Goal: Use online tool/utility

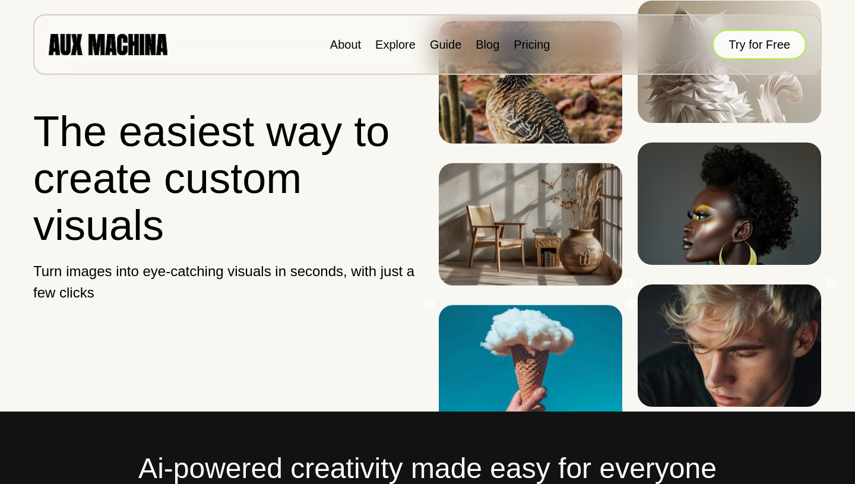
click at [734, 50] on button "Try for Free" at bounding box center [760, 45] width 94 height 30
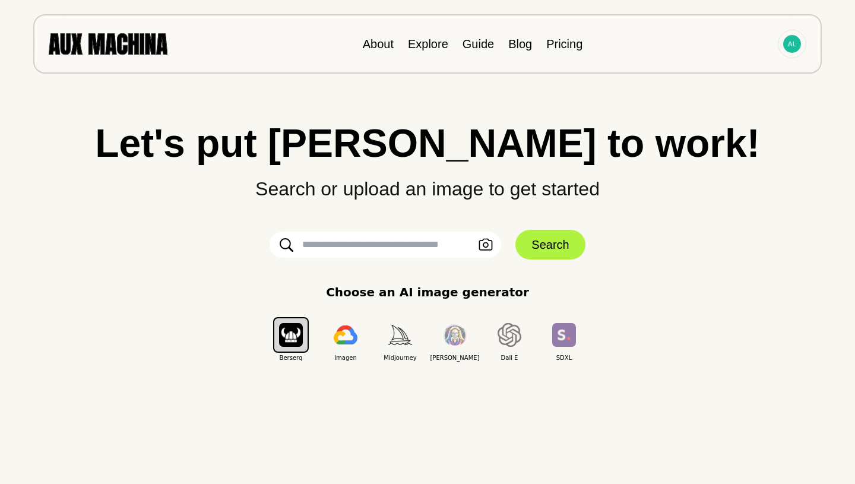
click at [855, 260] on html "About Explore Guide Blog Pricing Let's put Ai to work! Search or upload an imag…" at bounding box center [427, 242] width 855 height 484
click at [494, 245] on button "Upload an Image" at bounding box center [485, 244] width 19 height 17
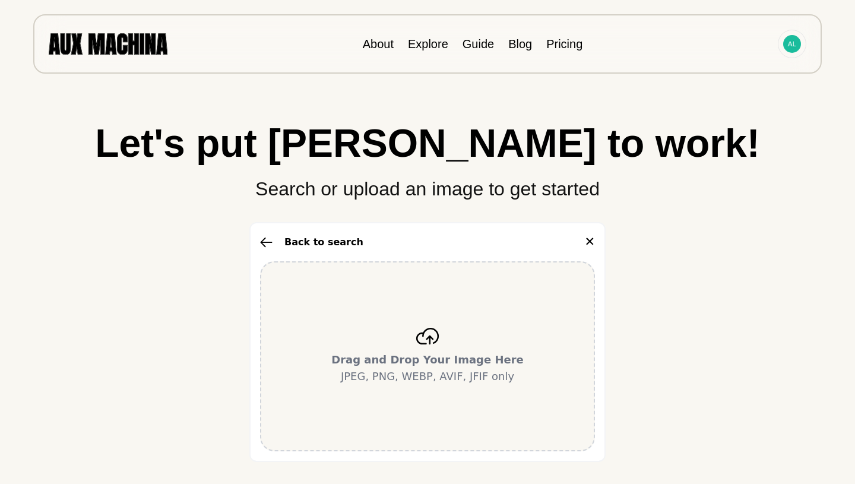
click at [425, 334] on icon at bounding box center [428, 336] width 24 height 17
click at [431, 336] on icon at bounding box center [428, 336] width 24 height 17
